Goal: Navigation & Orientation: Find specific page/section

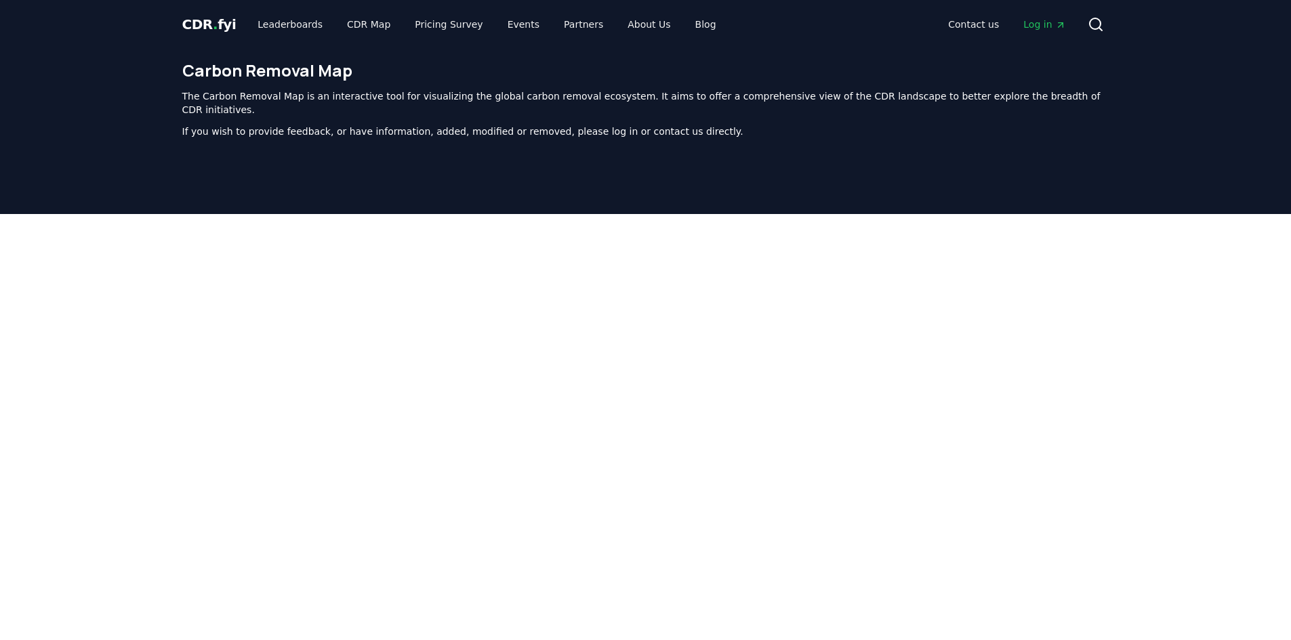
scroll to position [60, 0]
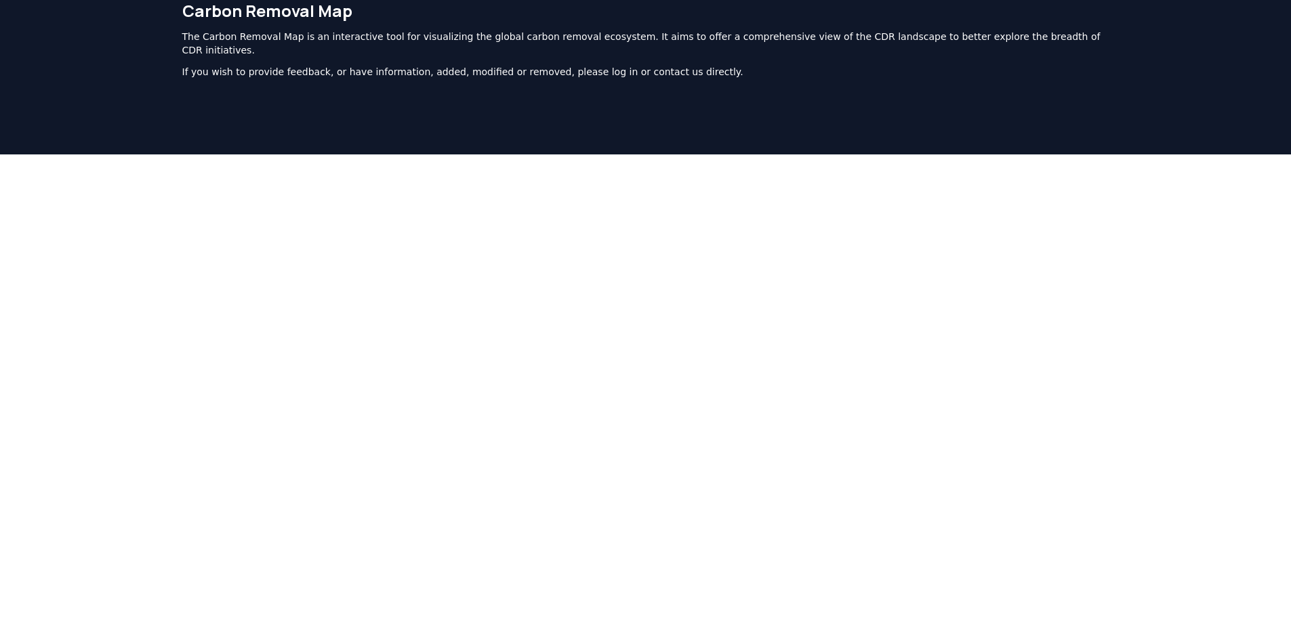
click at [94, 264] on div at bounding box center [645, 475] width 1291 height 640
click at [140, 157] on div at bounding box center [645, 475] width 1291 height 640
click at [45, 213] on div at bounding box center [645, 475] width 1291 height 640
